Goal: Task Accomplishment & Management: Manage account settings

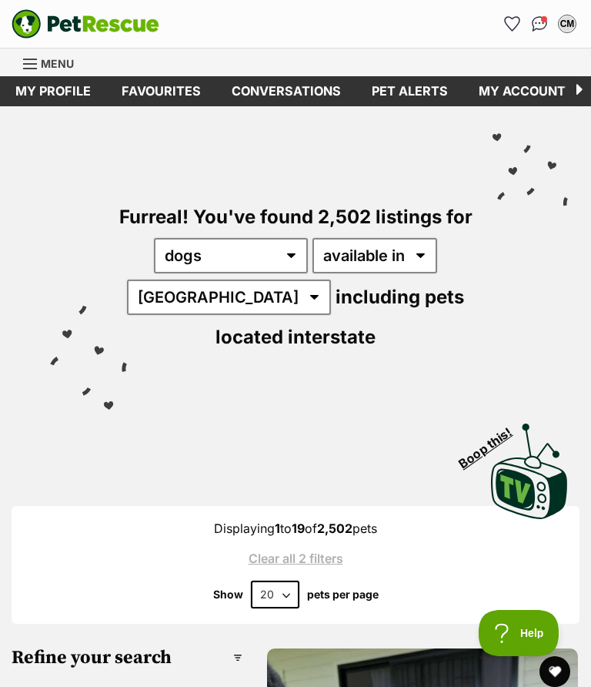
click at [49, 95] on link "My profile" at bounding box center [53, 91] width 106 height 30
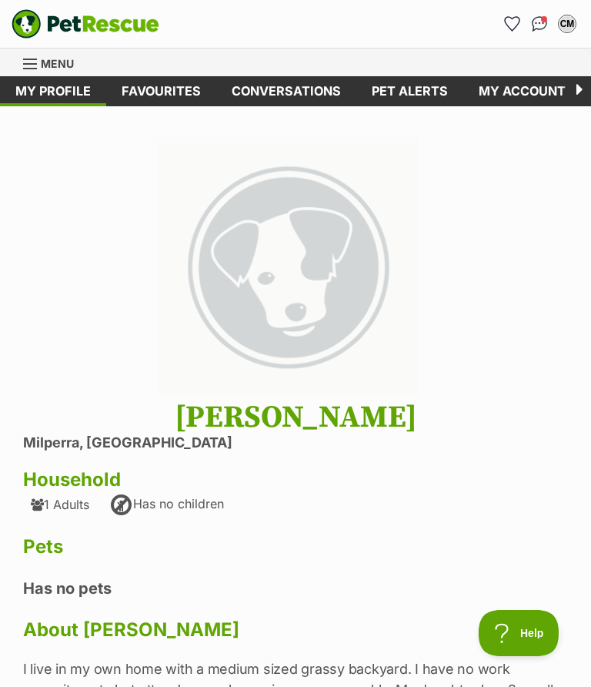
click at [504, 99] on link "My account" at bounding box center [522, 91] width 118 height 30
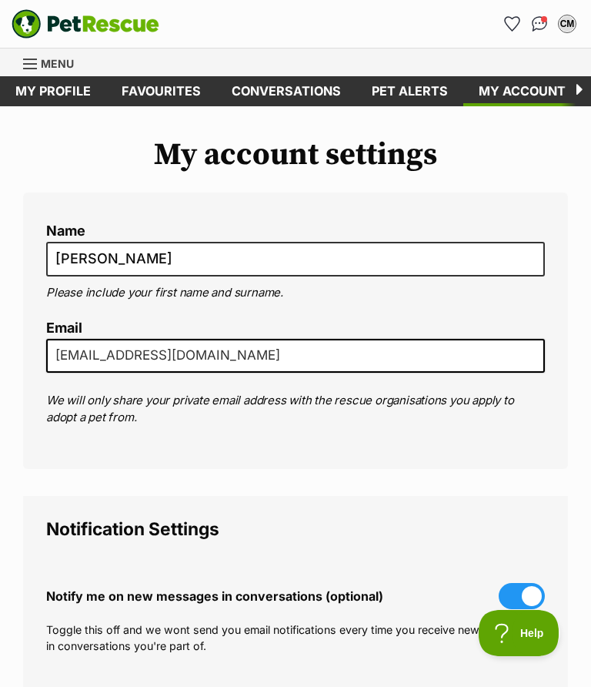
click at [397, 94] on link "Pet alerts" at bounding box center [409, 91] width 107 height 30
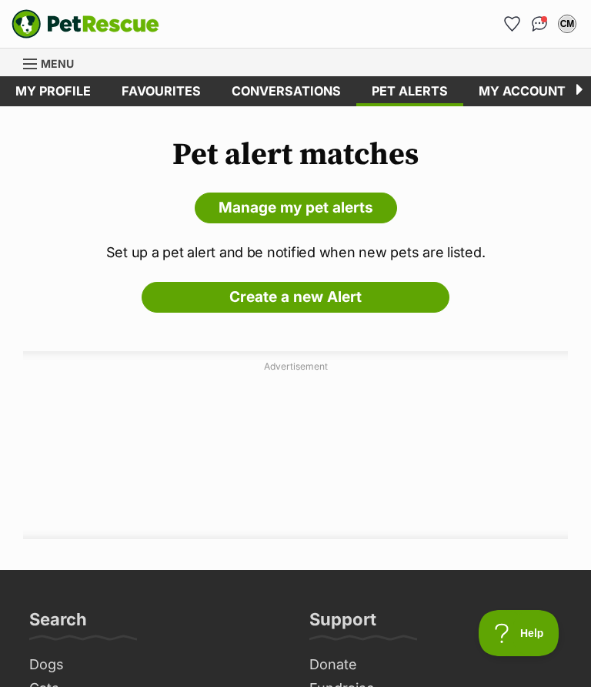
click at [161, 92] on link "Favourites" at bounding box center [161, 91] width 110 height 30
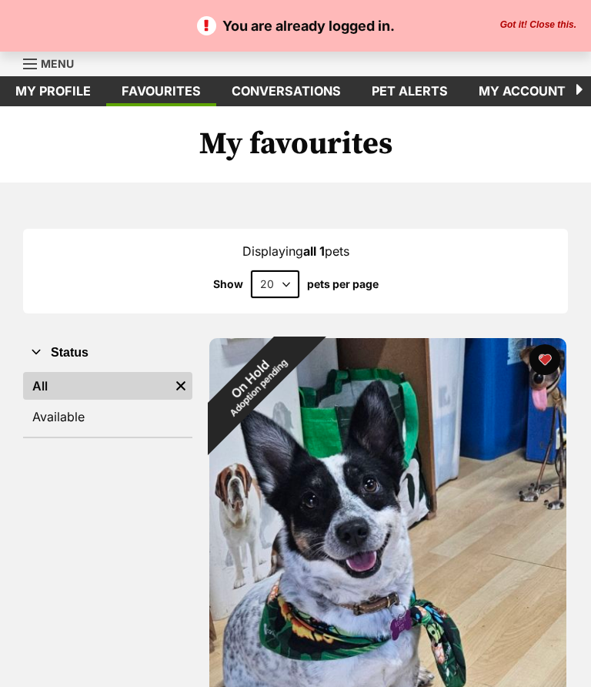
click at [544, 27] on button "Got it! Close this." at bounding box center [538, 25] width 85 height 12
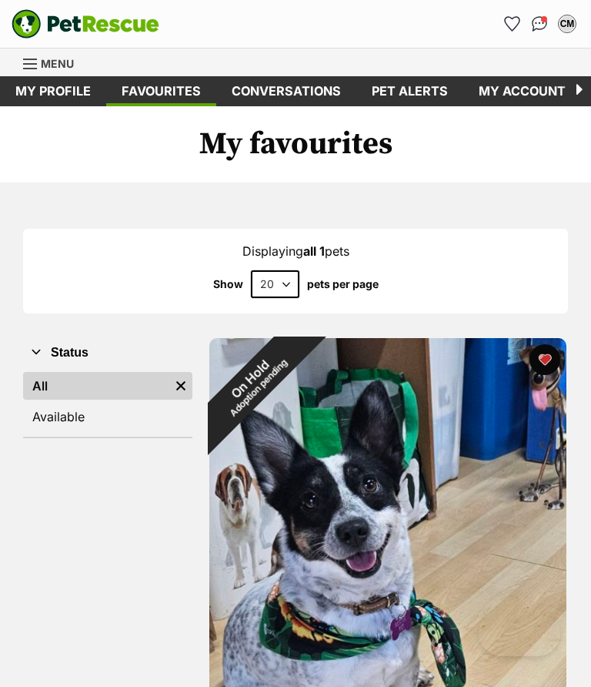
click at [579, 91] on icon at bounding box center [576, 91] width 30 height 30
click at [47, 68] on span "Menu" at bounding box center [57, 63] width 33 height 13
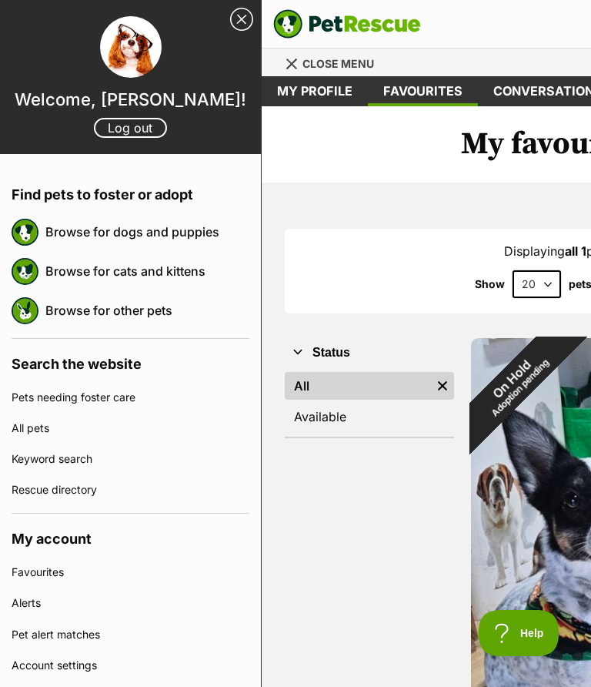
click at [136, 132] on link "Log out" at bounding box center [130, 128] width 73 height 20
